Goal: Navigation & Orientation: Find specific page/section

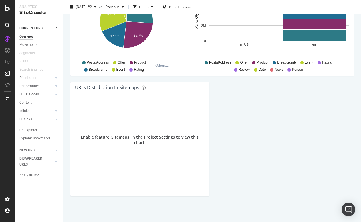
scroll to position [605, 0]
click at [27, 129] on div "Url Explorer" at bounding box center [28, 130] width 18 height 6
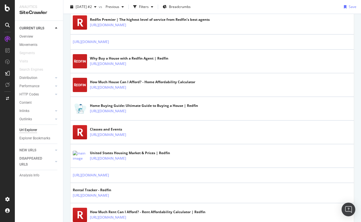
scroll to position [338, 0]
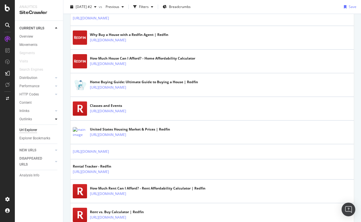
click at [57, 119] on icon at bounding box center [56, 118] width 2 height 3
click at [56, 111] on icon at bounding box center [56, 110] width 2 height 3
click at [32, 120] on div "Top Charts" at bounding box center [30, 119] width 17 height 6
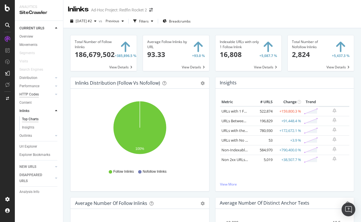
click at [31, 95] on div "HTTP Codes" at bounding box center [28, 95] width 19 height 6
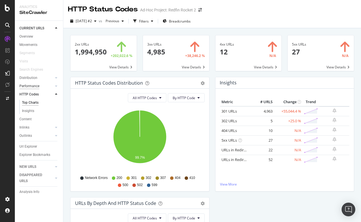
click at [29, 84] on div "Performance" at bounding box center [29, 86] width 20 height 6
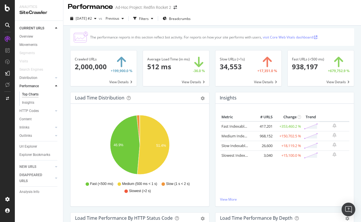
scroll to position [2, 0]
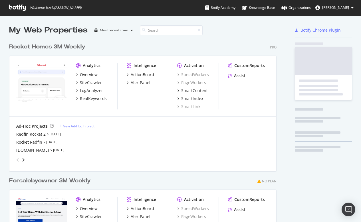
scroll to position [258, 272]
